Goal: Information Seeking & Learning: Learn about a topic

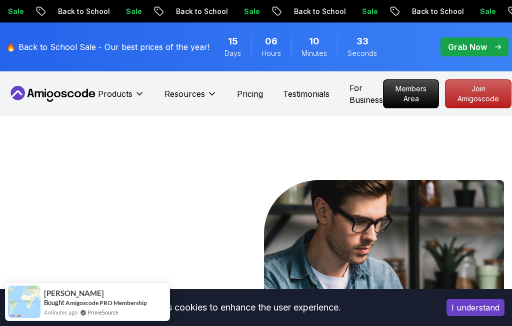
click at [144, 88] on button "Products" at bounding box center [121, 98] width 46 height 20
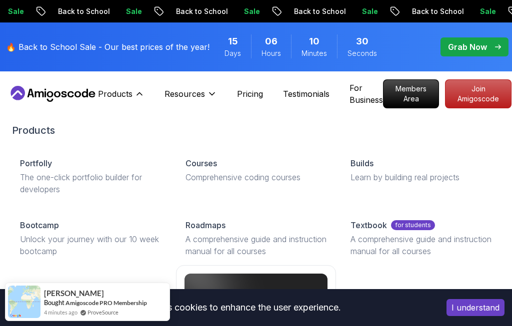
click at [205, 90] on p "Resources" at bounding box center [184, 94] width 40 height 12
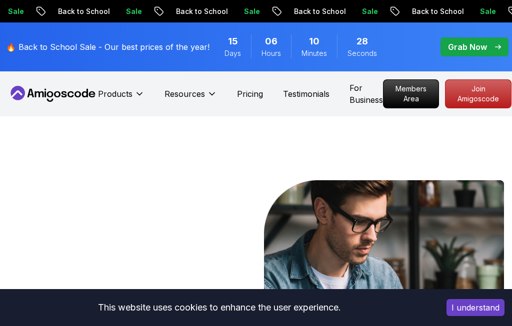
click at [205, 90] on p "Resources" at bounding box center [184, 94] width 40 height 12
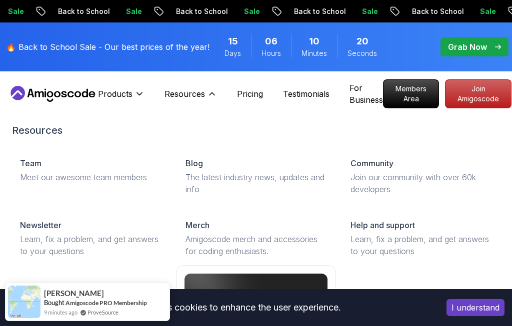
click at [132, 90] on p "Products" at bounding box center [115, 94] width 34 height 12
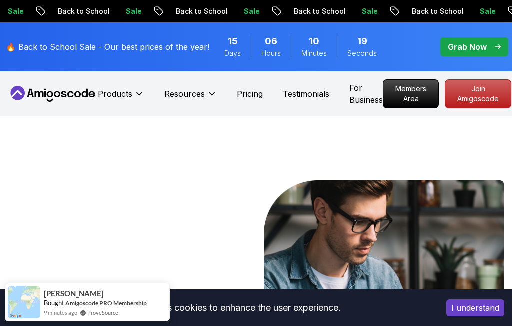
click at [132, 92] on p "Products" at bounding box center [115, 94] width 34 height 12
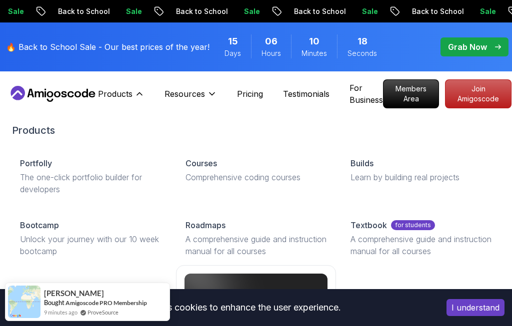
click at [285, 173] on p "Comprehensive coding courses" at bounding box center [255, 177] width 141 height 12
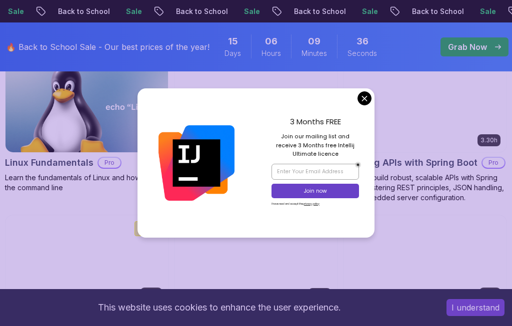
scroll to position [448, 0]
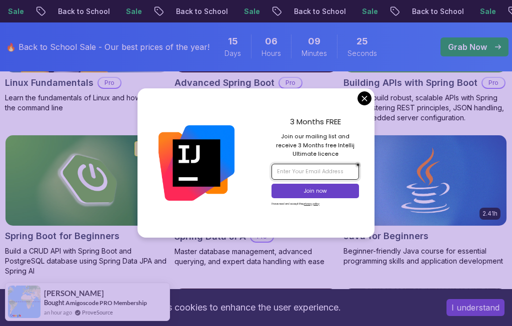
click at [345, 180] on input "email" at bounding box center [314, 172] width 87 height 16
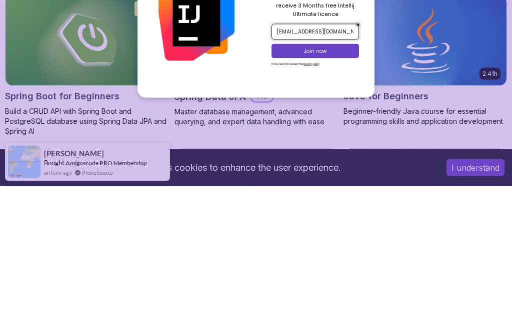
type input "joshuamcoker@gmail.com"
click at [339, 187] on p "Join now" at bounding box center [315, 190] width 71 height 7
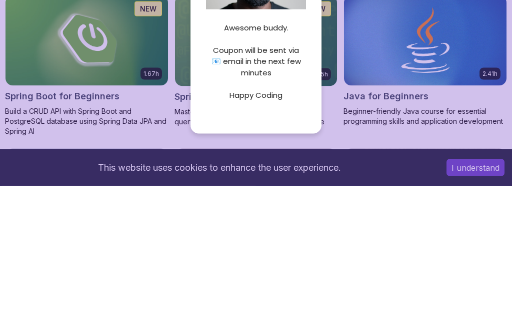
scroll to position [589, 59]
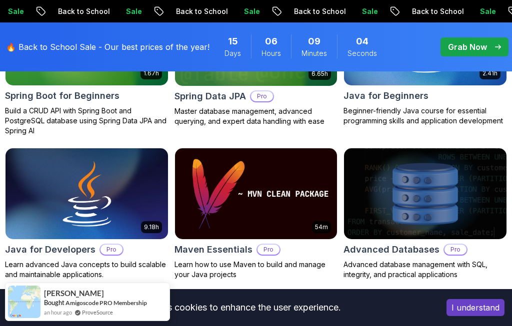
click at [344, 83] on img at bounding box center [425, 40] width 162 height 91
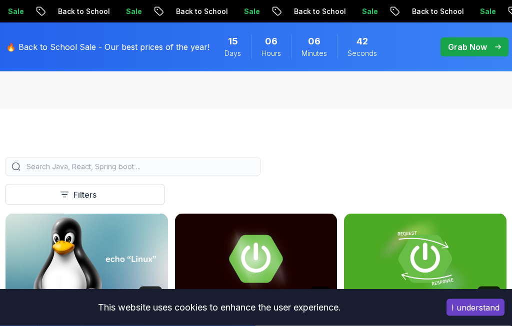
scroll to position [216, 0]
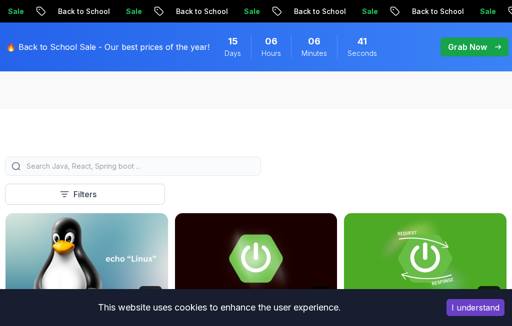
click at [222, 167] on input "search" at bounding box center [139, 166] width 230 height 10
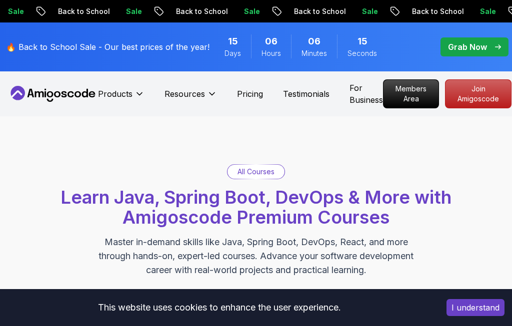
type input "Python"
click at [132, 93] on p "Products" at bounding box center [115, 94] width 34 height 12
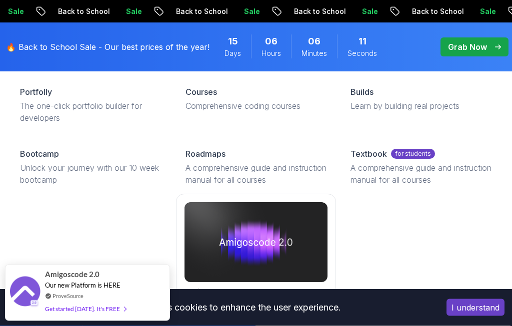
scroll to position [181, 0]
click at [278, 271] on img at bounding box center [255, 242] width 143 height 80
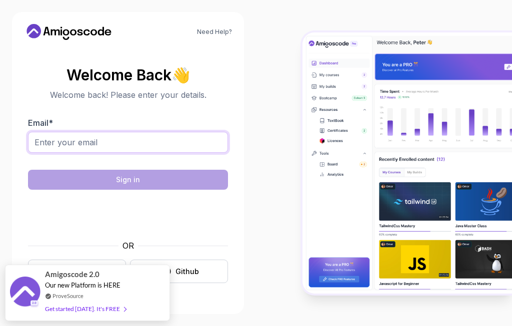
click at [209, 153] on input "Email *" at bounding box center [128, 142] width 200 height 21
click at [200, 153] on input "Email *" at bounding box center [128, 142] width 200 height 21
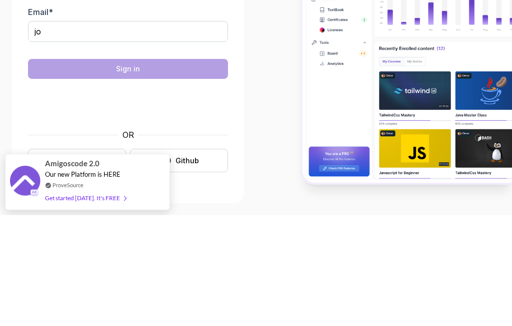
scroll to position [37, 0]
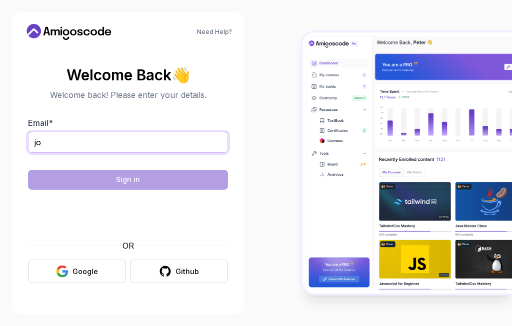
type input "jo"
click at [97, 260] on button "Google" at bounding box center [77, 271] width 98 height 23
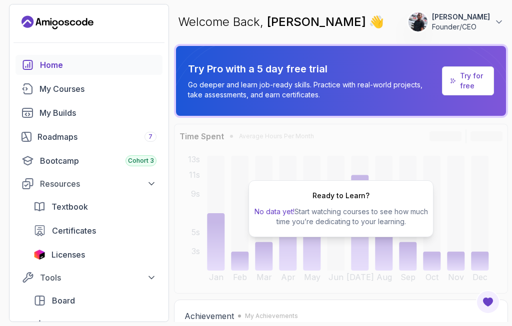
click at [480, 23] on p "Founder/CEO" at bounding box center [461, 27] width 58 height 10
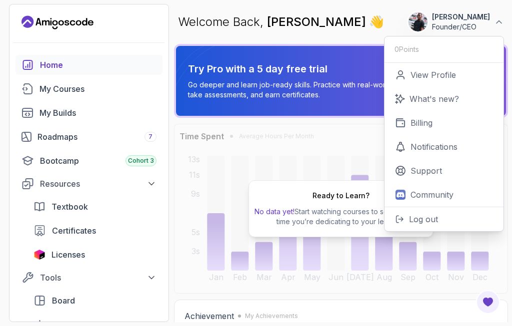
click at [477, 18] on p "[PERSON_NAME]" at bounding box center [461, 17] width 58 height 10
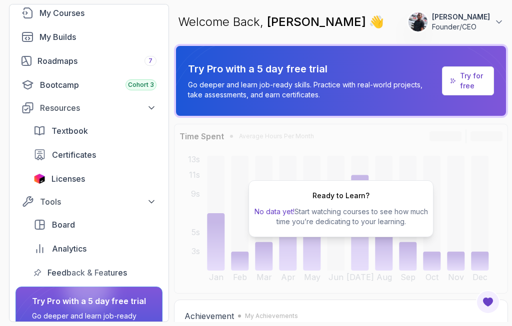
scroll to position [67, 0]
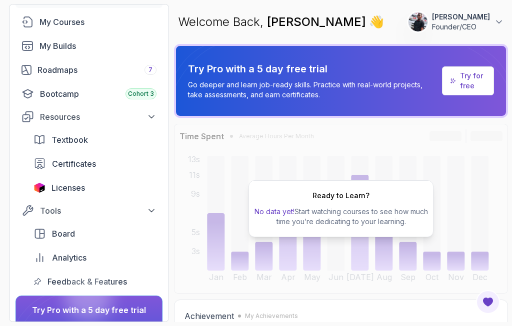
click at [54, 17] on div "My Courses" at bounding box center [97, 22] width 117 height 12
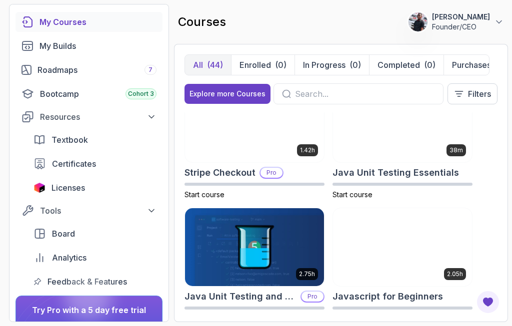
scroll to position [1401, 0]
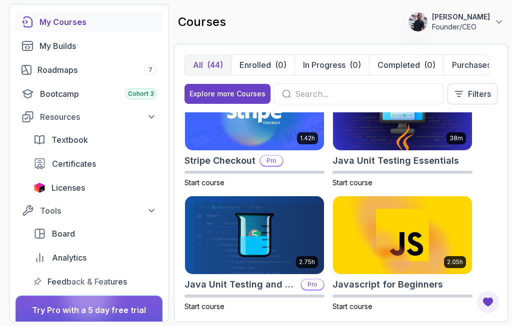
click at [432, 196] on img at bounding box center [402, 235] width 139 height 78
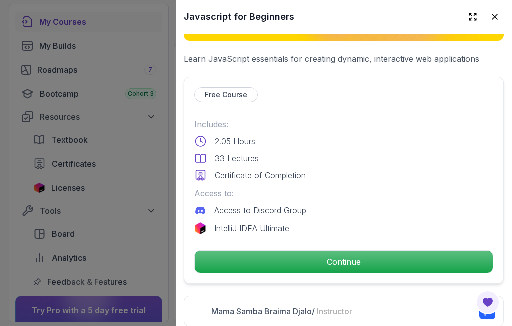
scroll to position [193, 0]
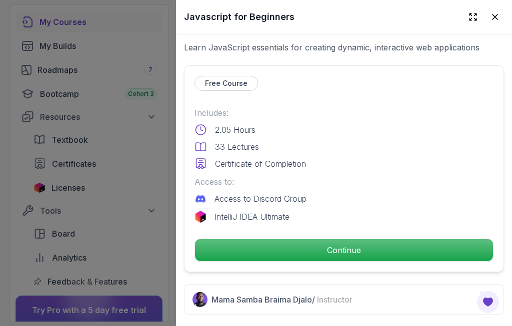
click at [407, 241] on p "Continue" at bounding box center [344, 250] width 298 height 22
